Goal: Navigation & Orientation: Find specific page/section

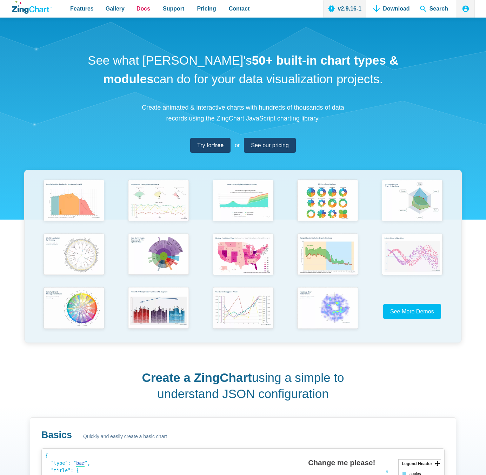
click at [138, 11] on span "Docs" at bounding box center [144, 8] width 14 height 9
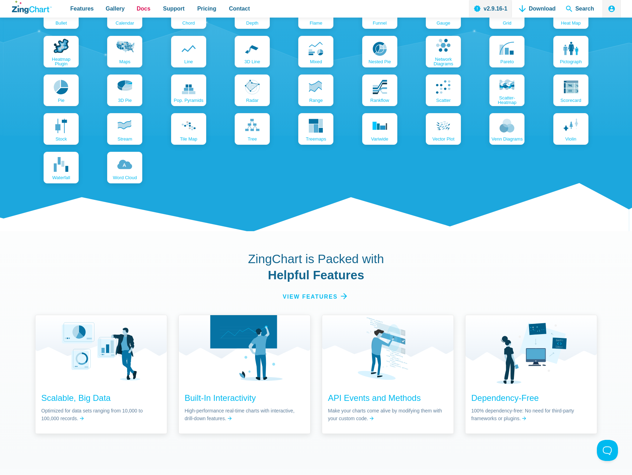
click at [144, 7] on span "Docs" at bounding box center [144, 8] width 14 height 9
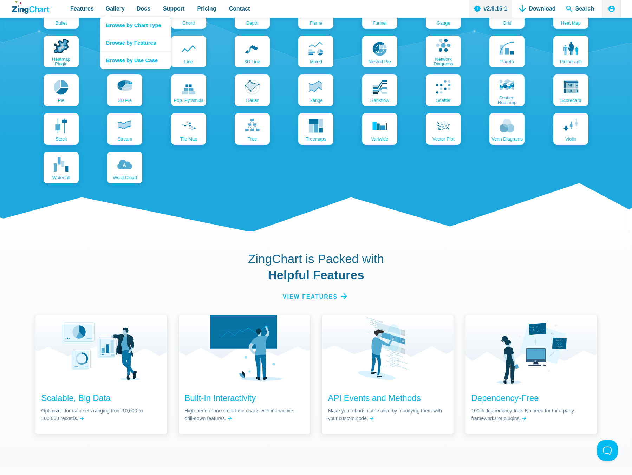
click at [104, 16] on nav "Browse by Chart Type Browse by Features Browse by Use Case" at bounding box center [135, 42] width 71 height 53
click at [114, 10] on span "Gallery" at bounding box center [115, 8] width 19 height 9
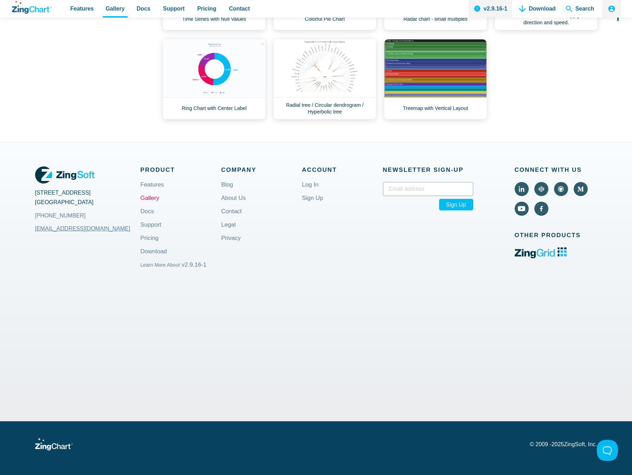
scroll to position [346, 0]
